Goal: Navigation & Orientation: Find specific page/section

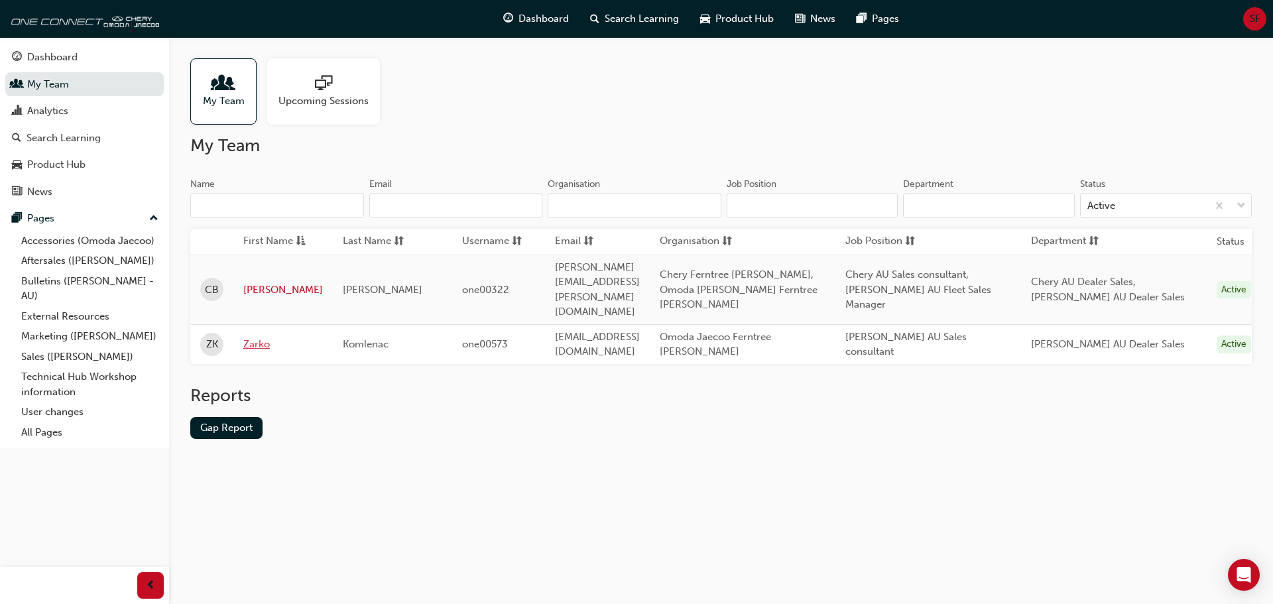
click at [259, 337] on link "Zarko" at bounding box center [283, 344] width 80 height 15
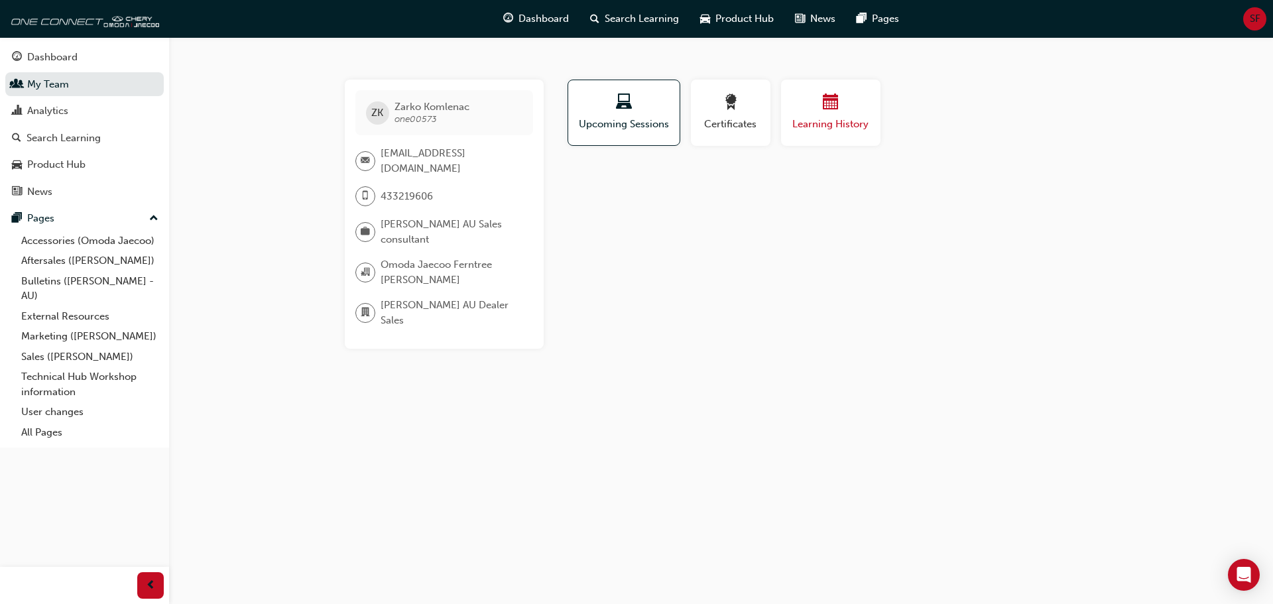
click at [831, 111] on span "calendar-icon" at bounding box center [831, 103] width 16 height 18
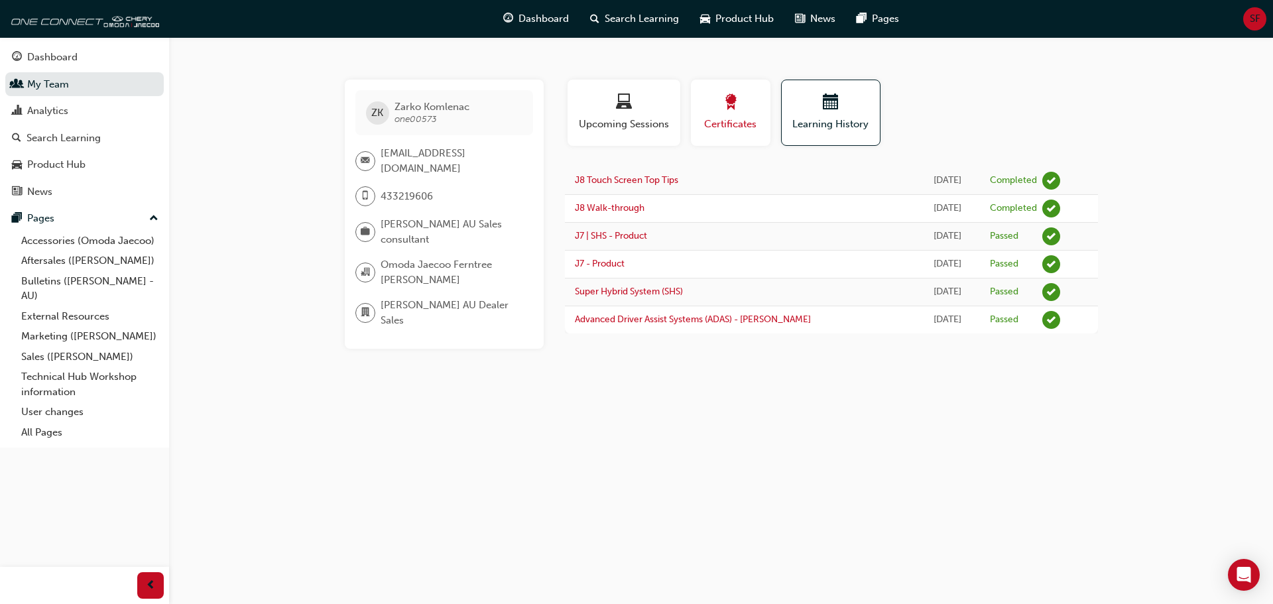
click at [738, 119] on span "Certificates" at bounding box center [731, 124] width 60 height 15
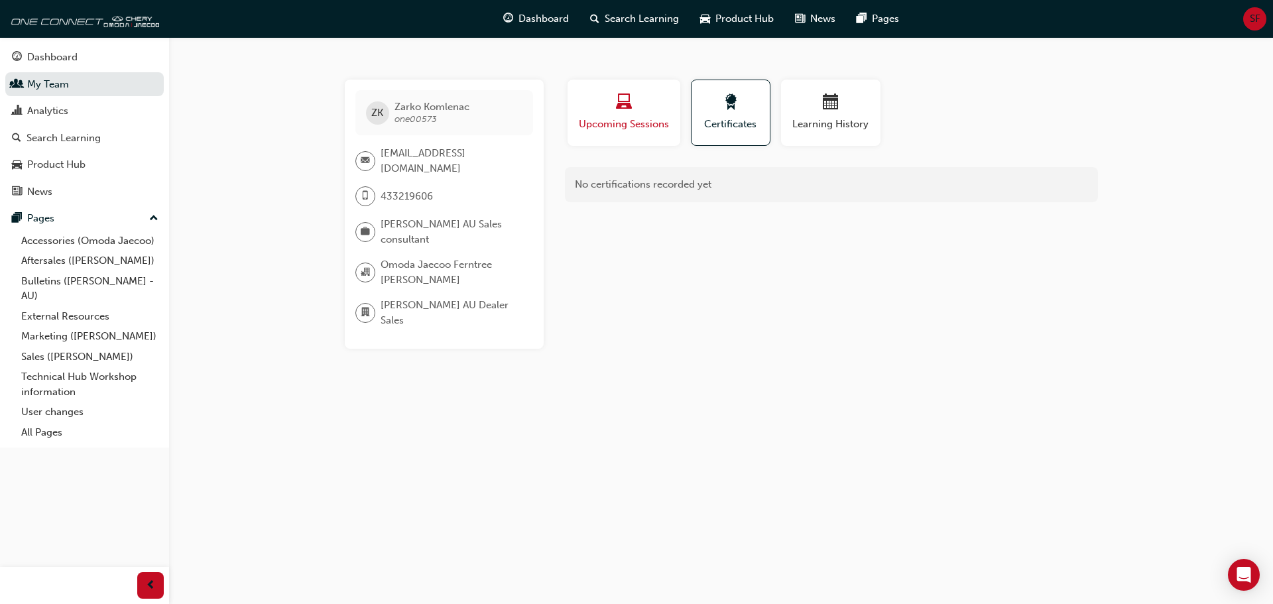
click at [590, 121] on span "Upcoming Sessions" at bounding box center [624, 124] width 93 height 15
click at [302, 410] on div "ZK [PERSON_NAME] one00573 [EMAIL_ADDRESS][DOMAIN_NAME] 433219606 [PERSON_NAME] …" at bounding box center [636, 302] width 1273 height 604
click at [830, 107] on span "calendar-icon" at bounding box center [831, 103] width 16 height 18
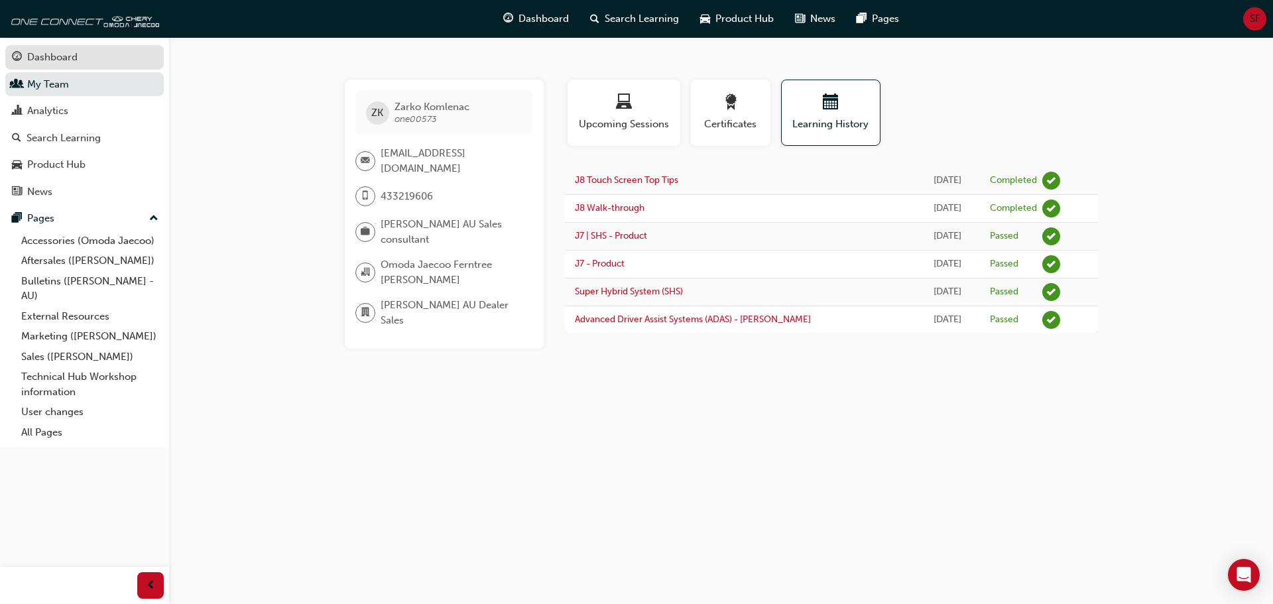
click at [51, 61] on div "Dashboard" at bounding box center [52, 57] width 50 height 15
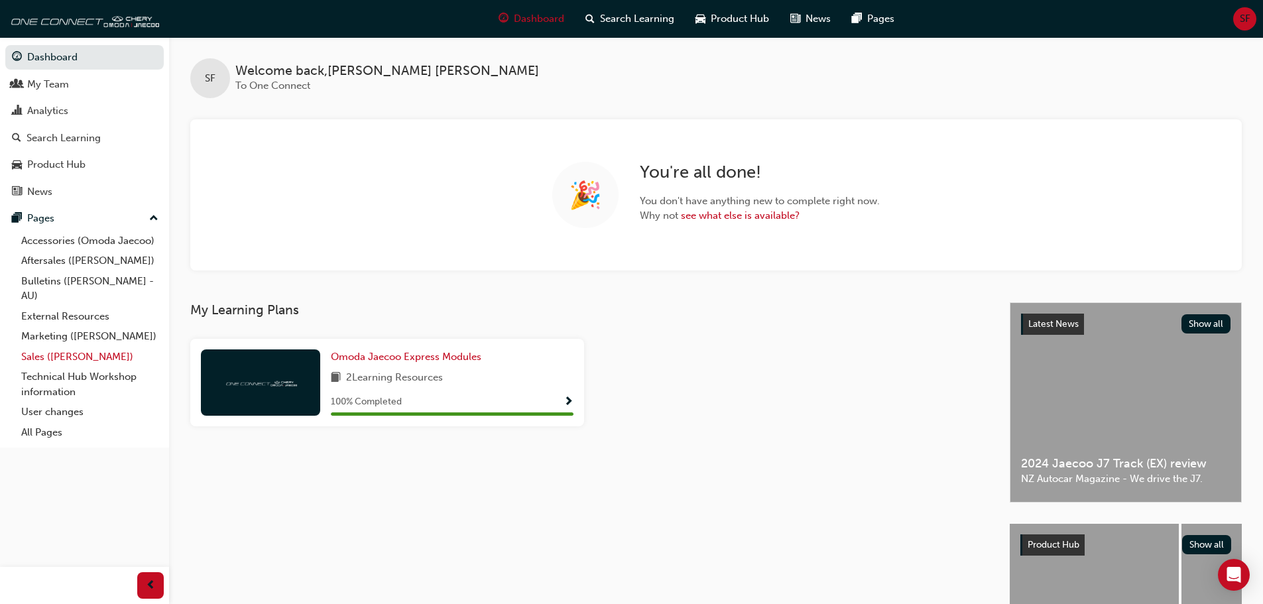
click at [56, 357] on link "Sales ([PERSON_NAME])" at bounding box center [90, 357] width 148 height 21
